Goal: Information Seeking & Learning: Learn about a topic

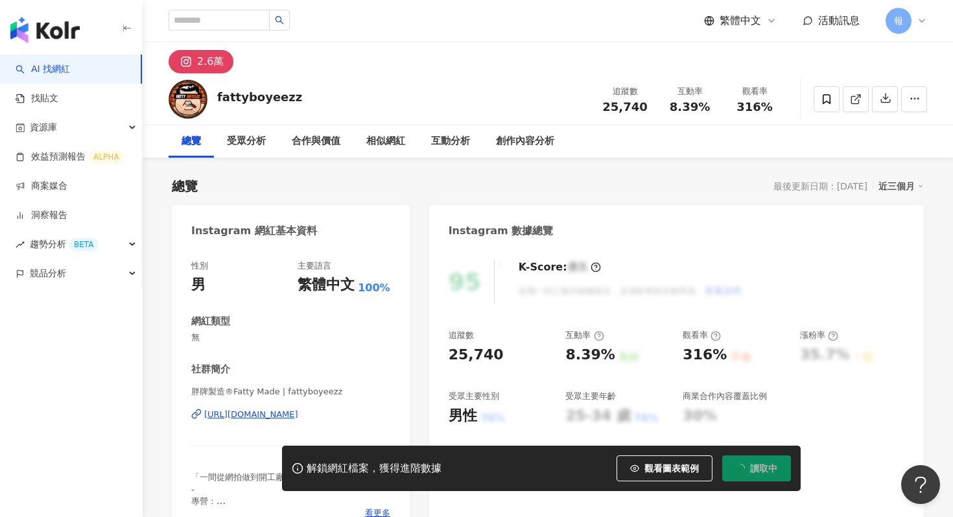
scroll to position [80, 0]
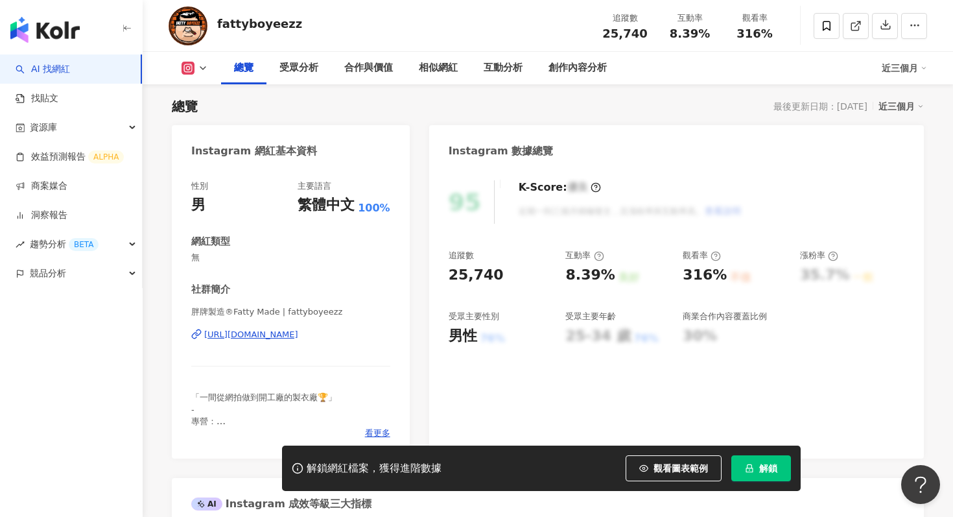
click at [774, 473] on button "解鎖" at bounding box center [761, 468] width 60 height 26
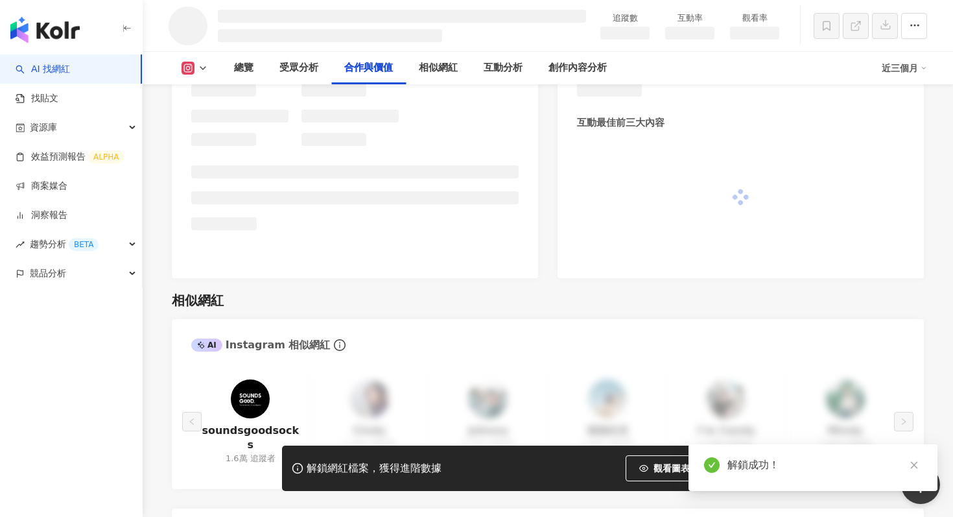
scroll to position [1584, 0]
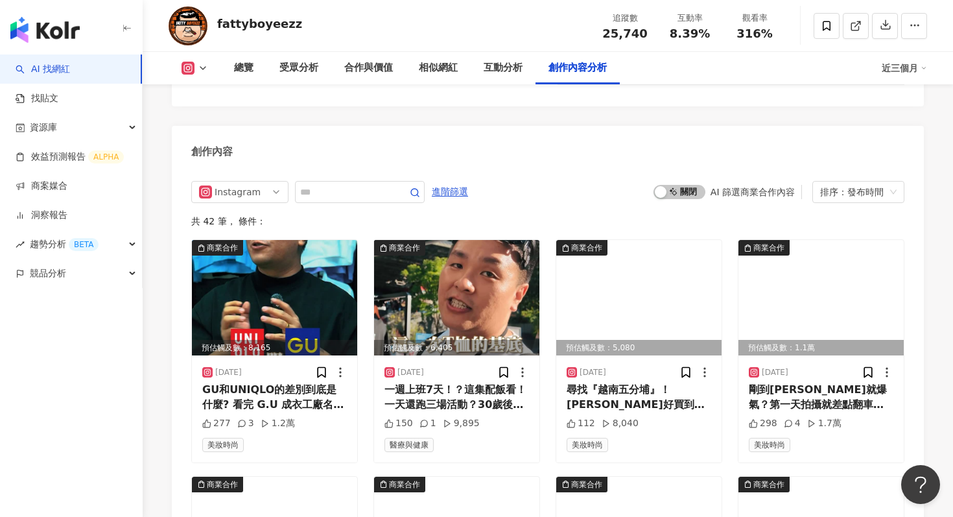
scroll to position [3815, 0]
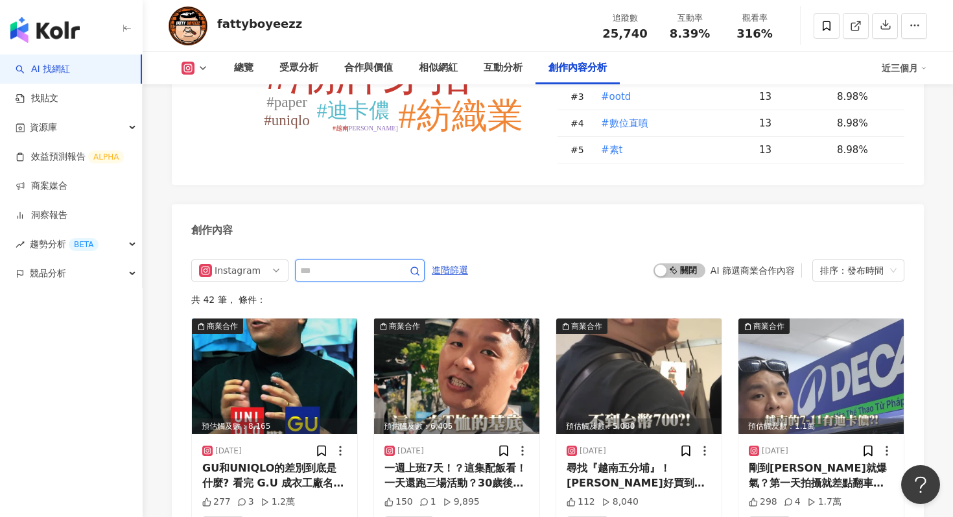
click at [359, 263] on input "text" at bounding box center [345, 271] width 91 height 16
type input "***"
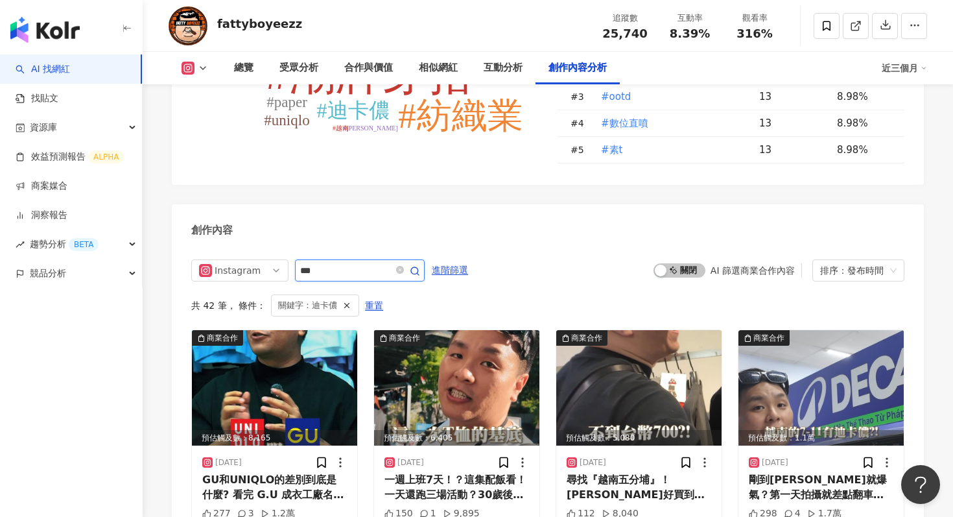
scroll to position [3907, 0]
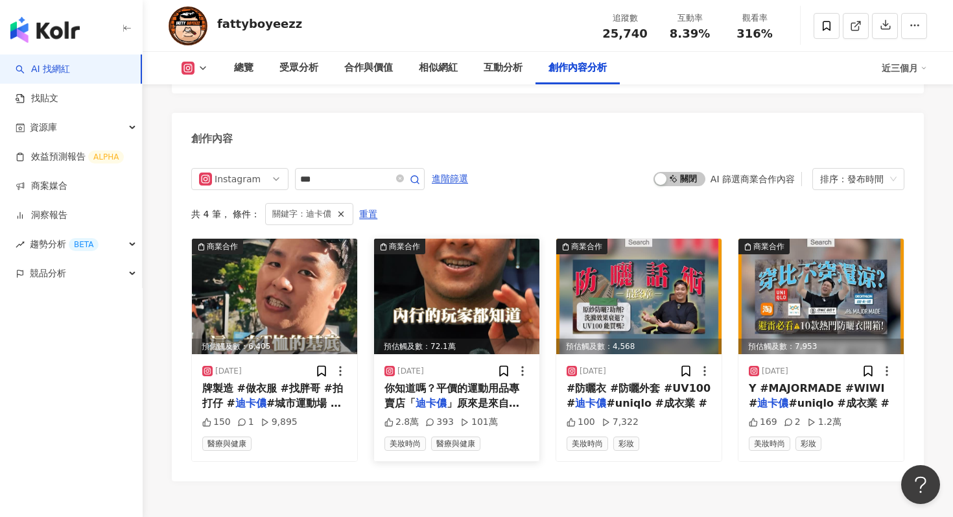
click at [445, 272] on img at bounding box center [456, 296] width 165 height 115
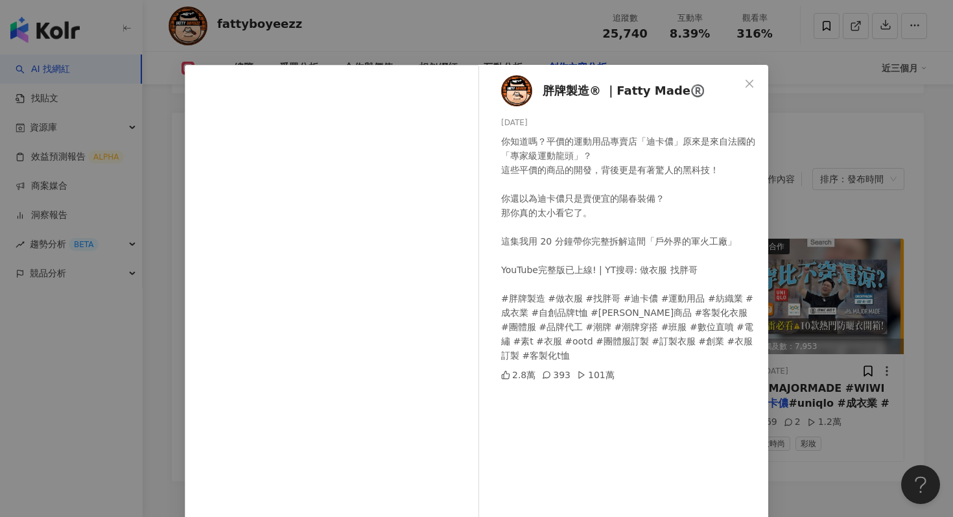
scroll to position [52, 0]
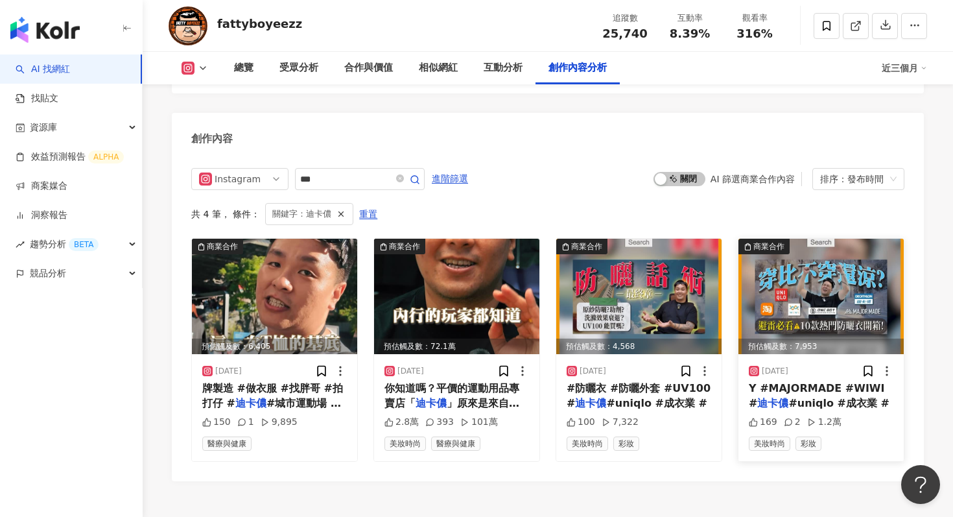
click at [812, 298] on img at bounding box center [821, 296] width 165 height 115
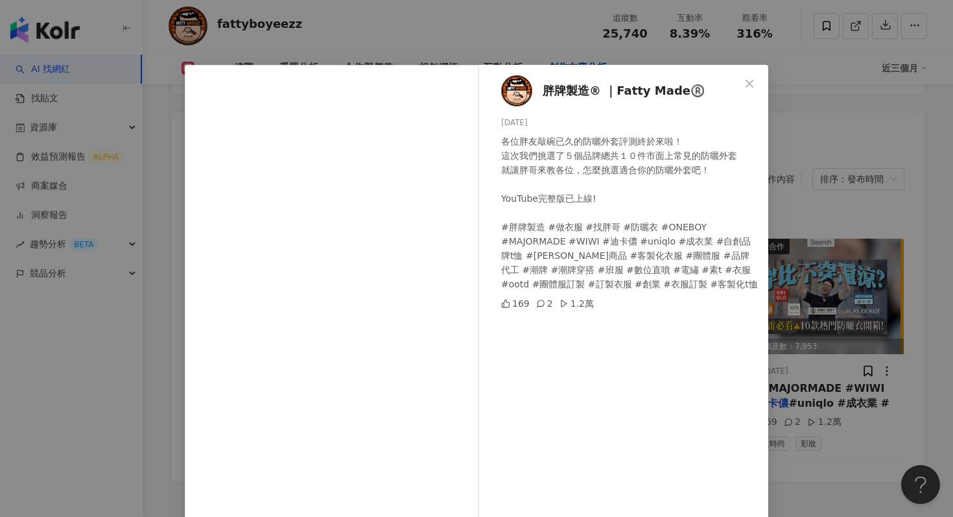
scroll to position [18, 0]
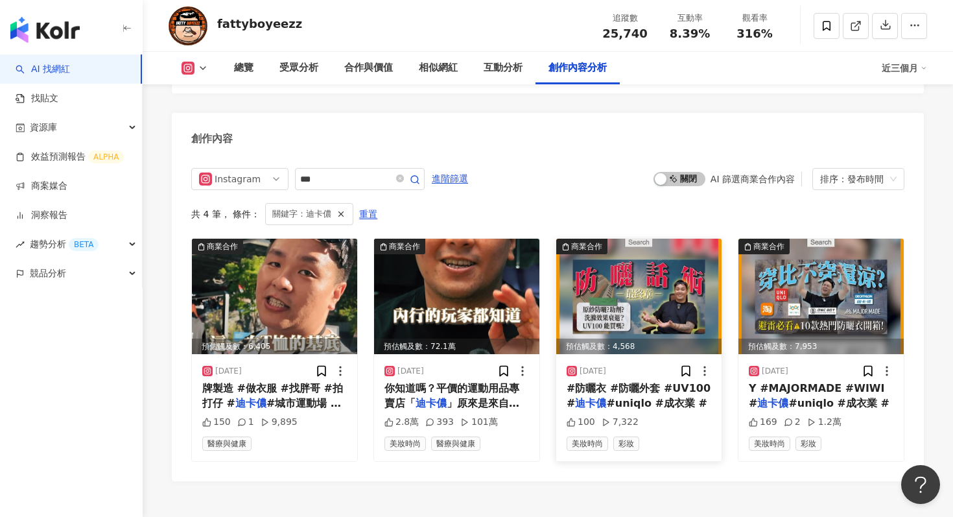
click at [683, 244] on img at bounding box center [638, 296] width 165 height 115
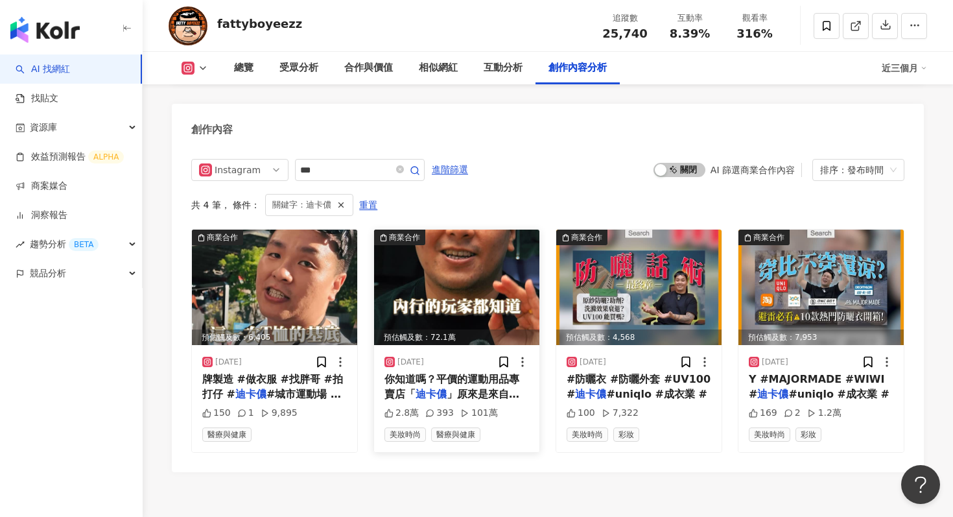
scroll to position [3920, 0]
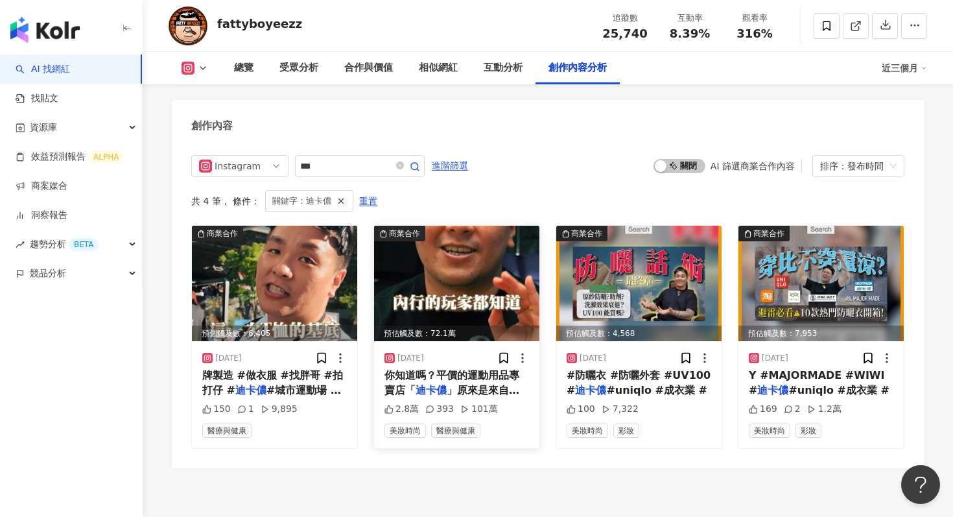
click at [495, 231] on img at bounding box center [456, 283] width 165 height 115
click at [817, 250] on img at bounding box center [821, 283] width 165 height 115
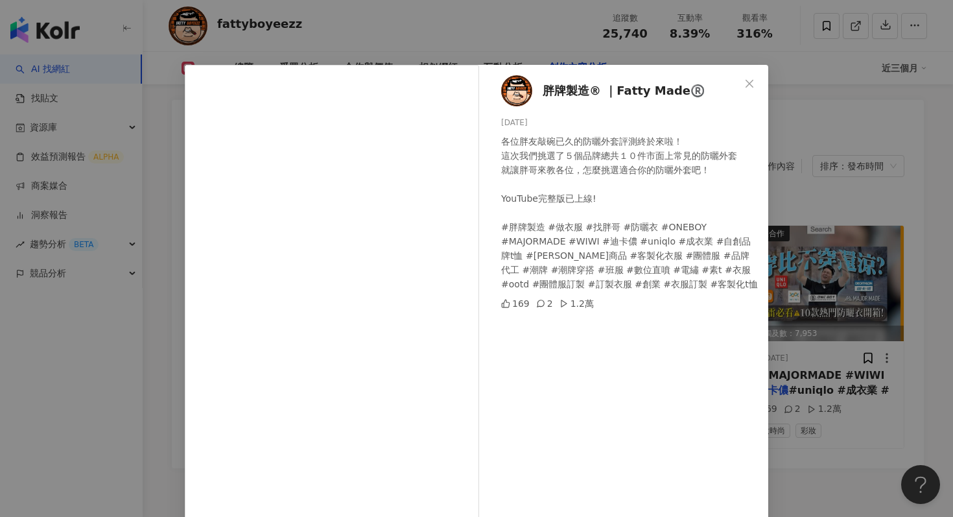
scroll to position [65, 0]
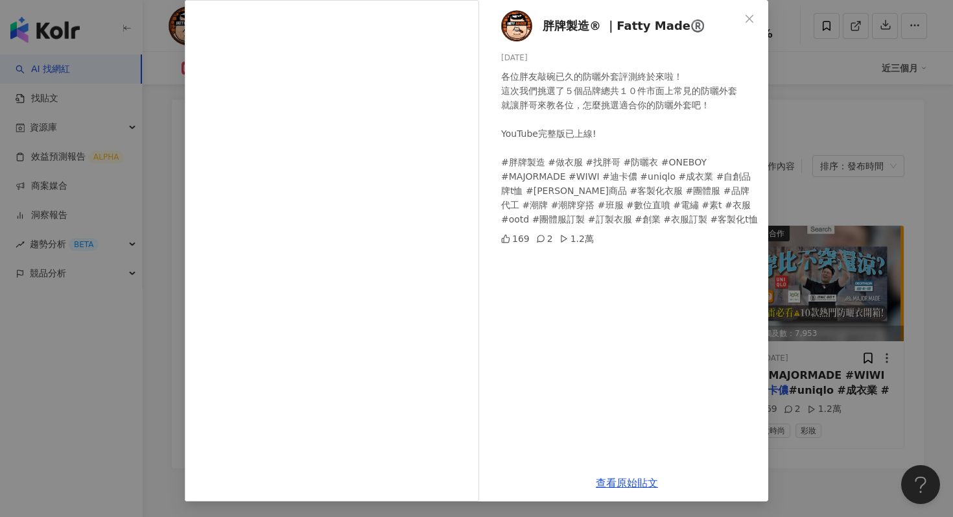
click at [819, 99] on div "胖牌製造® ｜Fatty Made®️ [DATE] 各位胖友敲碗已久的防曬外套評測終於來啦！ 這次我們挑選了５個品牌總共１０件市面上常見的防曬外套 就讓胖哥…" at bounding box center [476, 258] width 953 height 517
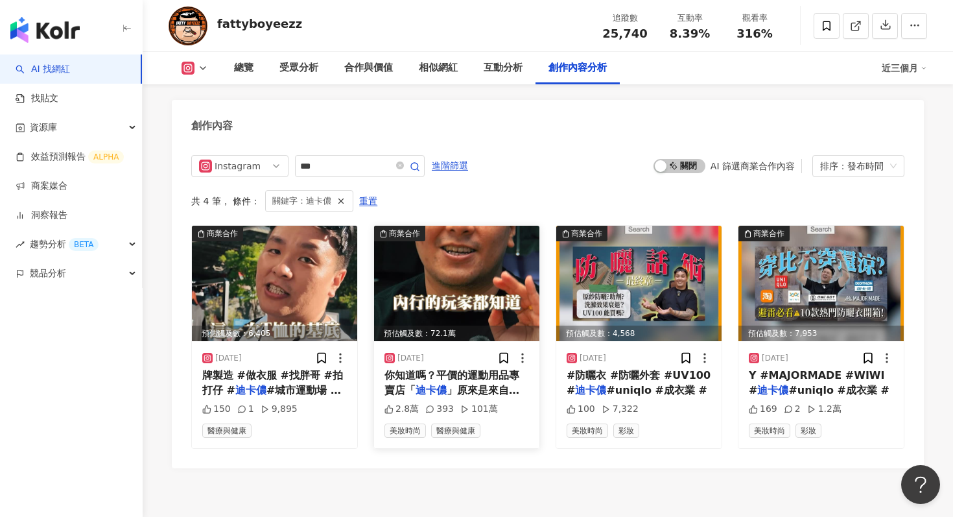
click at [490, 261] on img at bounding box center [456, 283] width 165 height 115
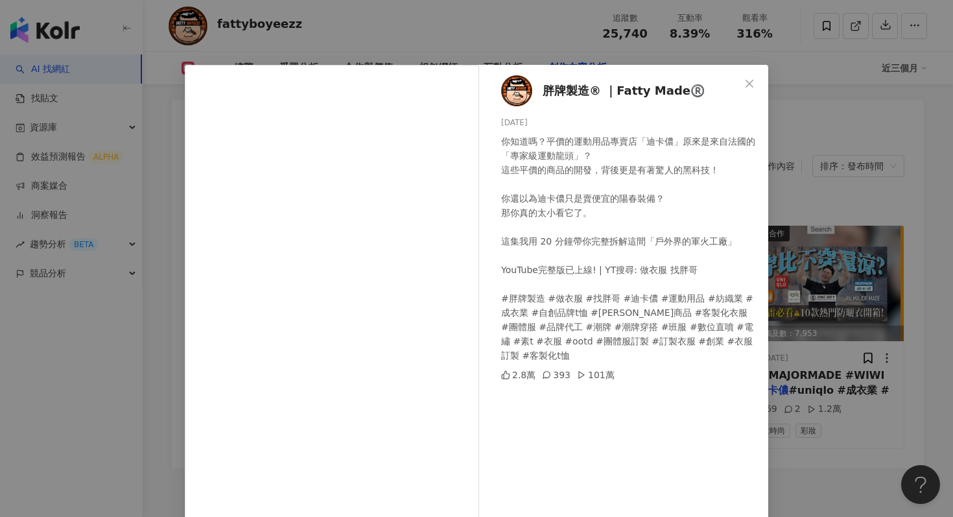
drag, startPoint x: 753, startPoint y: 76, endPoint x: 643, endPoint y: 231, distance: 189.8
click at [643, 231] on div "胖牌製造® ｜Fatty Made®️ [DATE] 你知道嗎？平價的運動用品專賣店「迪卡儂」原來是來自法國的「專家級運動龍頭」？ 這些平價的商品的開發，背後…" at bounding box center [477, 315] width 584 height 501
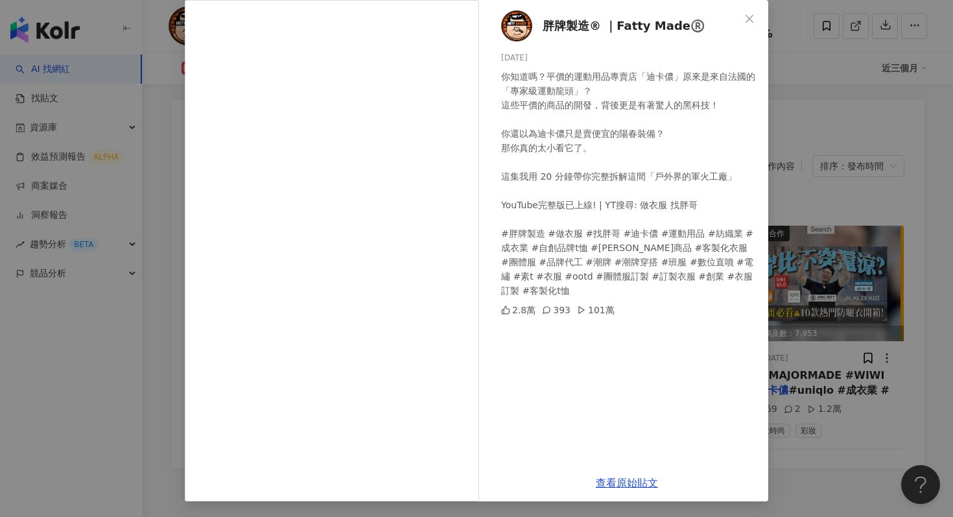
click at [814, 148] on div "胖牌製造® ｜Fatty Made®️ [DATE] 你知道嗎？平價的運動用品專賣店「迪卡儂」原來是來自法國的「專家級運動龍頭」？ 這些平價的商品的開發，背後…" at bounding box center [476, 258] width 953 height 517
